Goal: Task Accomplishment & Management: Manage account settings

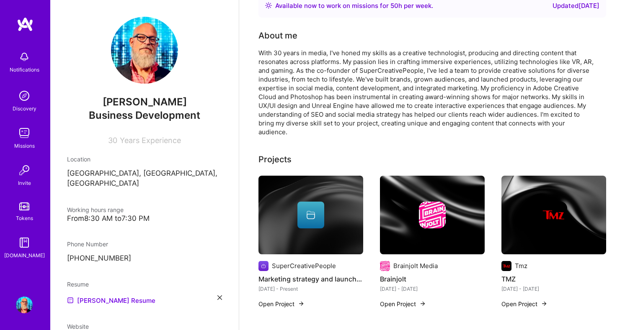
scroll to position [418, 0]
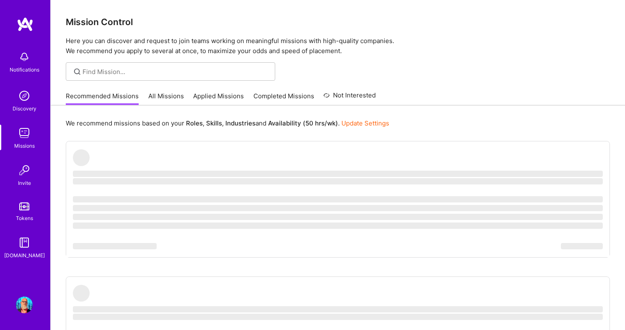
click at [23, 130] on img at bounding box center [24, 133] width 17 height 17
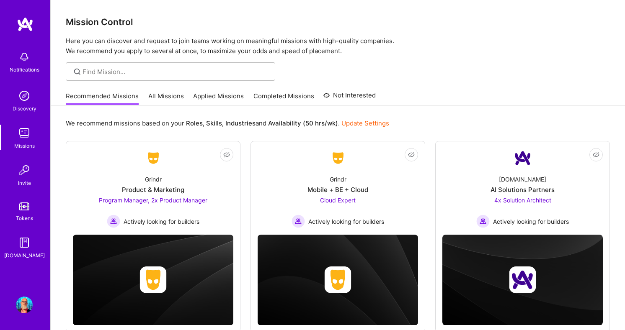
click at [22, 93] on img at bounding box center [24, 96] width 17 height 17
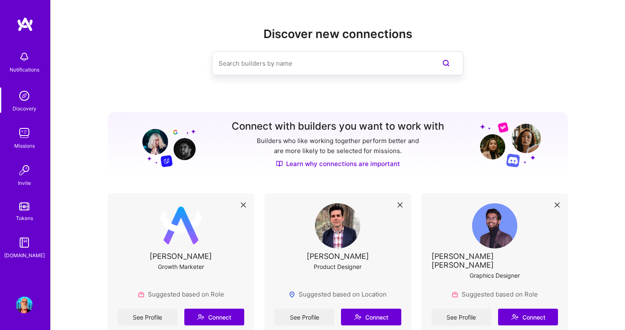
click at [26, 22] on img at bounding box center [25, 24] width 17 height 15
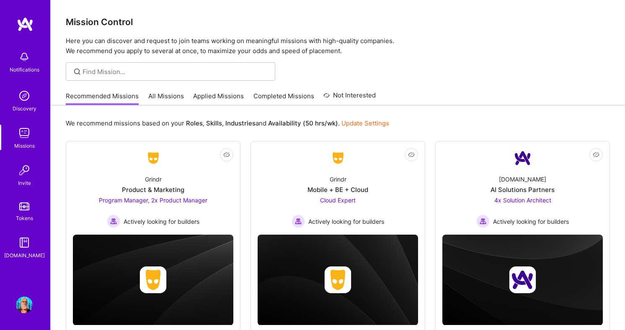
click at [26, 307] on img at bounding box center [24, 305] width 17 height 17
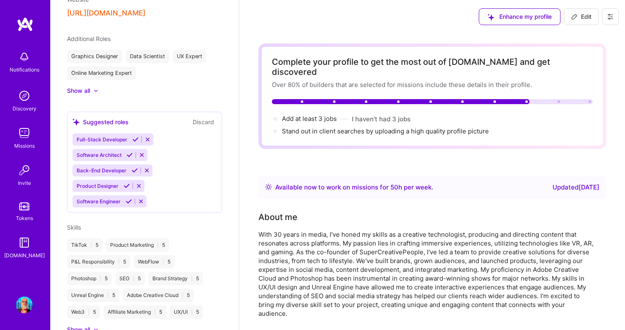
scroll to position [330, 0]
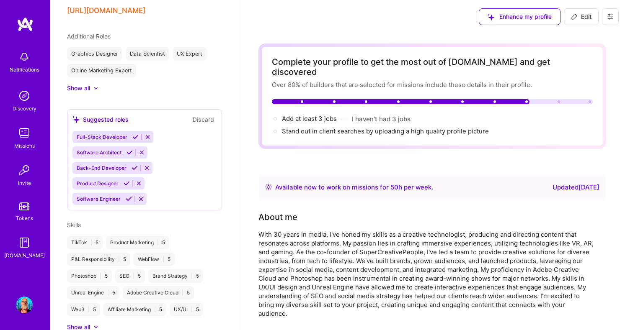
click at [128, 150] on icon at bounding box center [129, 153] width 6 height 6
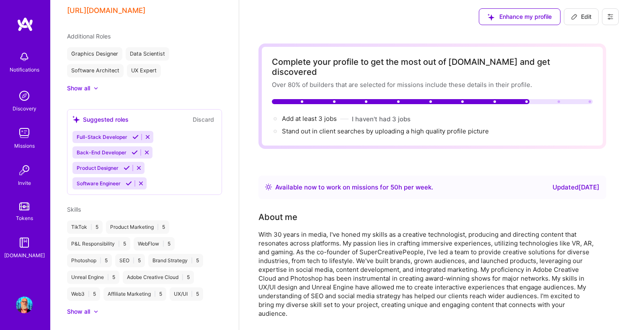
click at [127, 165] on icon at bounding box center [127, 168] width 6 height 6
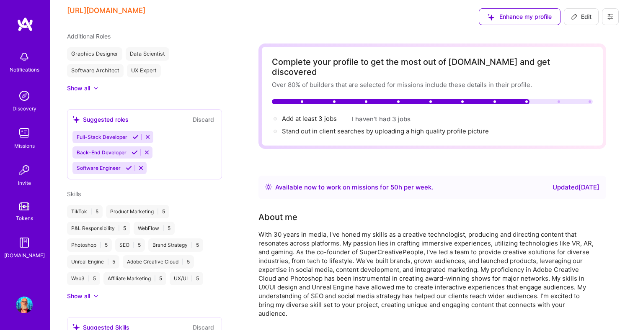
click at [127, 165] on icon at bounding box center [129, 168] width 6 height 6
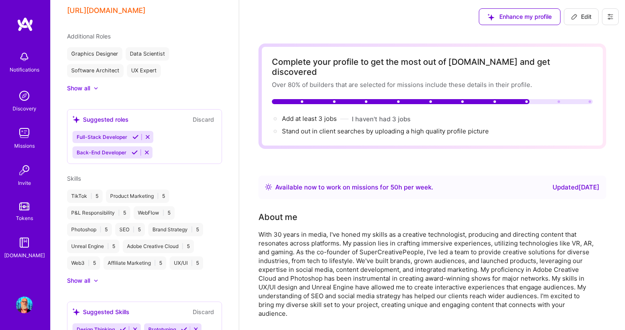
click at [147, 150] on icon at bounding box center [147, 153] width 6 height 6
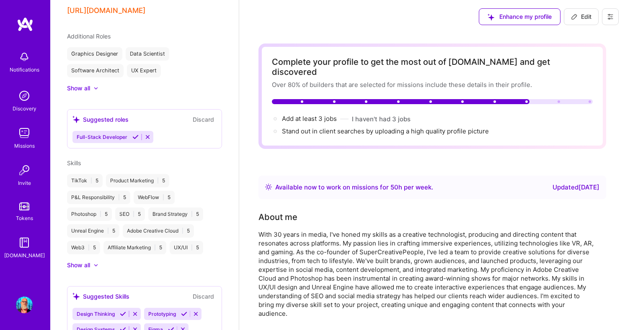
click at [146, 134] on icon at bounding box center [147, 137] width 6 height 6
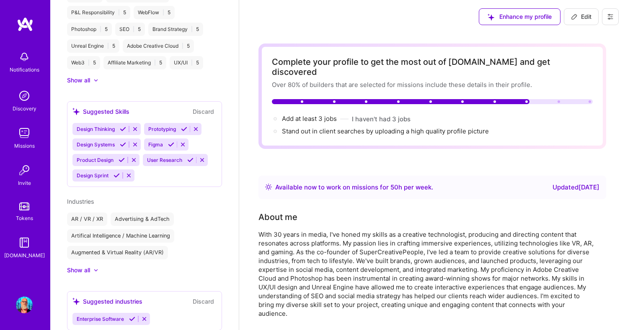
scroll to position [465, 0]
click at [121, 127] on icon at bounding box center [123, 130] width 6 height 6
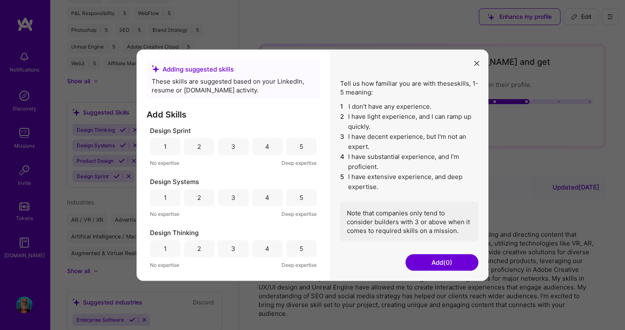
click at [293, 249] on div "5" at bounding box center [301, 248] width 31 height 17
click at [260, 146] on div "4" at bounding box center [267, 146] width 31 height 17
click at [258, 201] on div "4" at bounding box center [267, 197] width 31 height 17
click at [450, 260] on button "Add (3)" at bounding box center [441, 262] width 73 height 17
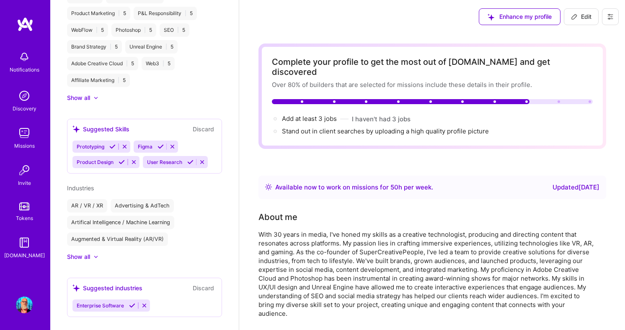
scroll to position [469, 0]
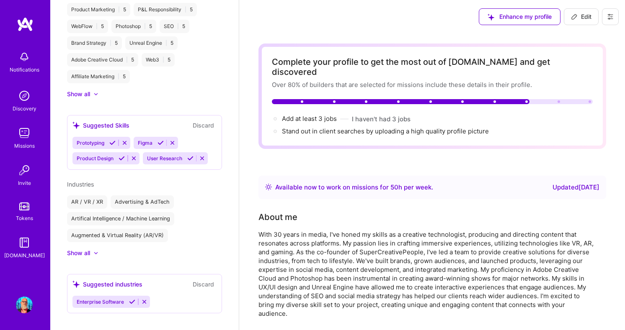
click at [142, 299] on icon at bounding box center [144, 302] width 6 height 6
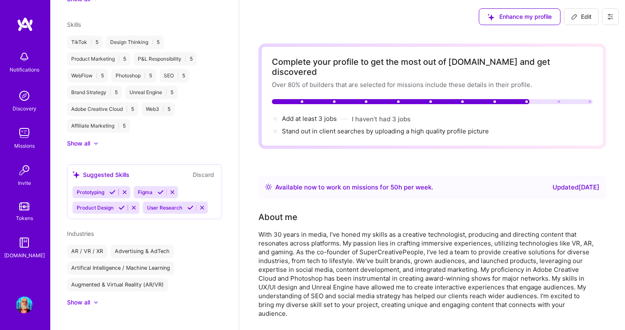
click at [112, 189] on icon at bounding box center [112, 192] width 6 height 6
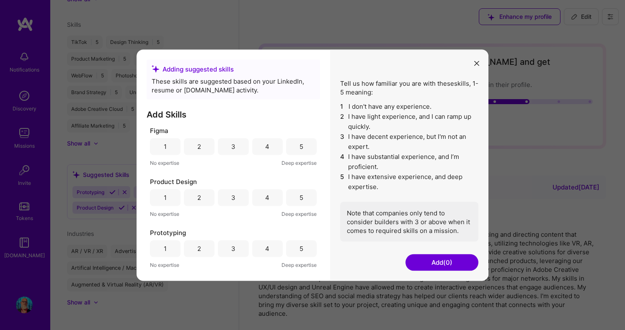
click at [292, 149] on div "5" at bounding box center [301, 146] width 31 height 17
click at [270, 196] on div "4" at bounding box center [267, 197] width 31 height 17
click at [231, 250] on div "3" at bounding box center [233, 249] width 4 height 9
click at [438, 263] on button "Add (3)" at bounding box center [441, 262] width 73 height 17
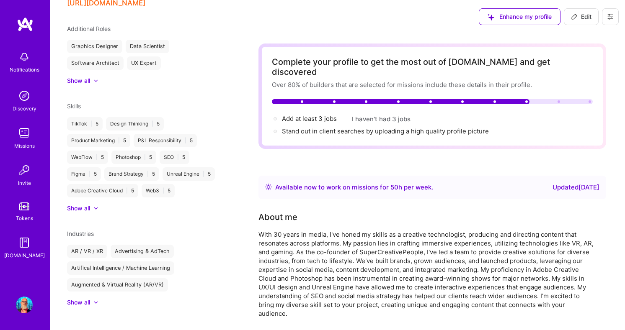
scroll to position [387, 0]
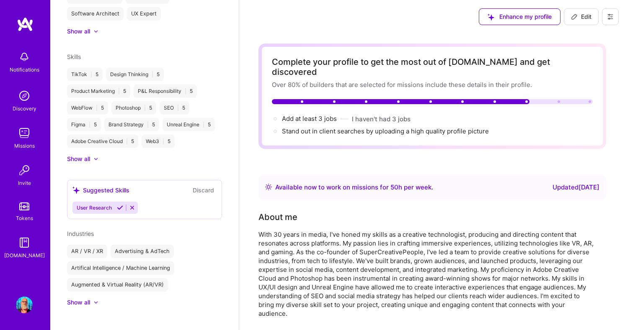
click at [121, 205] on icon at bounding box center [120, 208] width 6 height 6
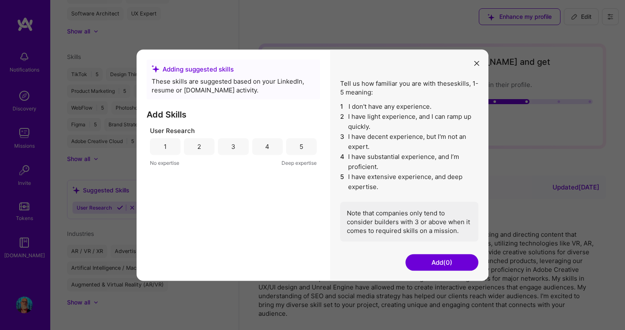
click at [269, 150] on div "4" at bounding box center [267, 146] width 4 height 9
click at [448, 265] on button "Add (1)" at bounding box center [441, 262] width 73 height 17
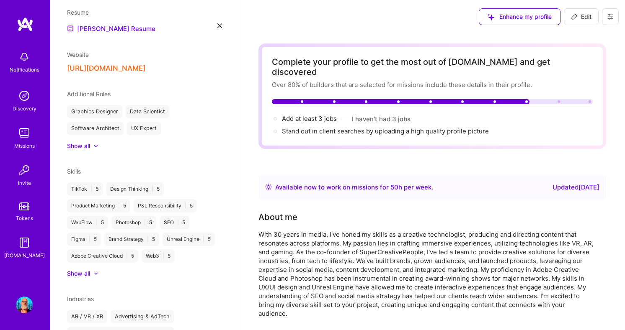
scroll to position [338, 0]
